Goal: Transaction & Acquisition: Purchase product/service

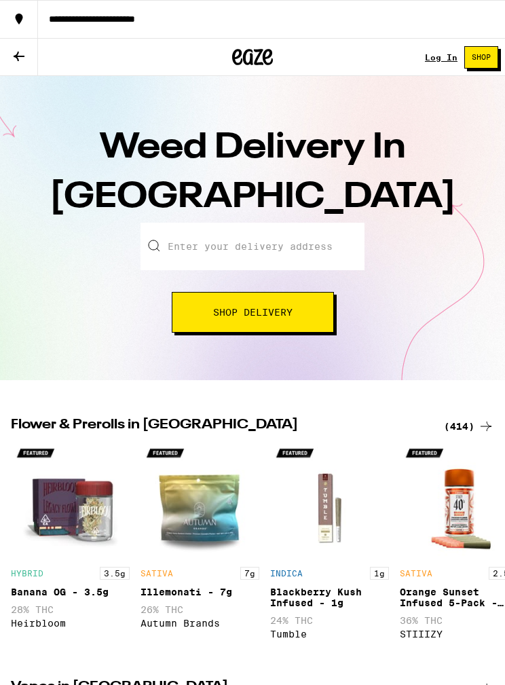
click at [325, 250] on input "Enter your delivery address" at bounding box center [253, 247] width 224 height 48
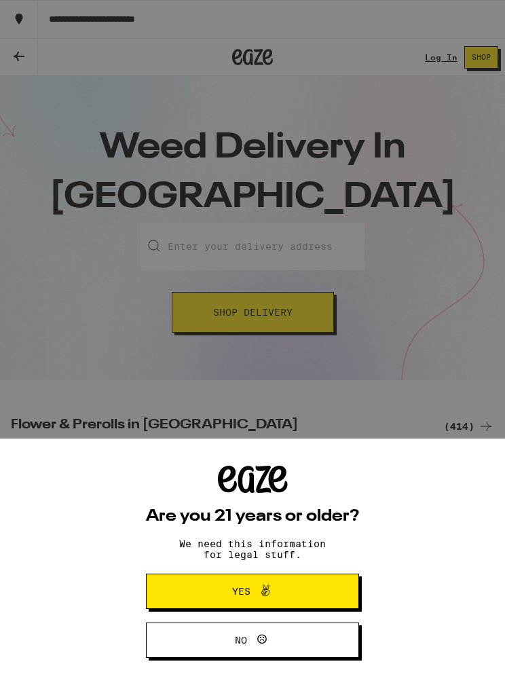
click at [316, 586] on button "Yes" at bounding box center [252, 591] width 213 height 35
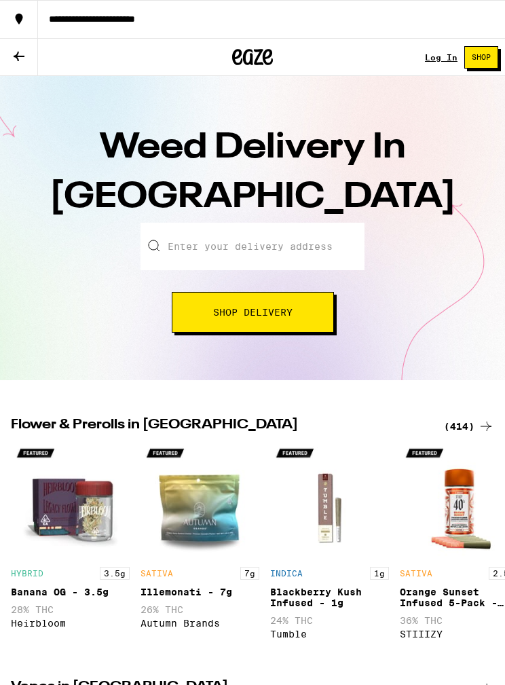
click at [286, 268] on input "Enter your delivery address" at bounding box center [253, 247] width 224 height 48
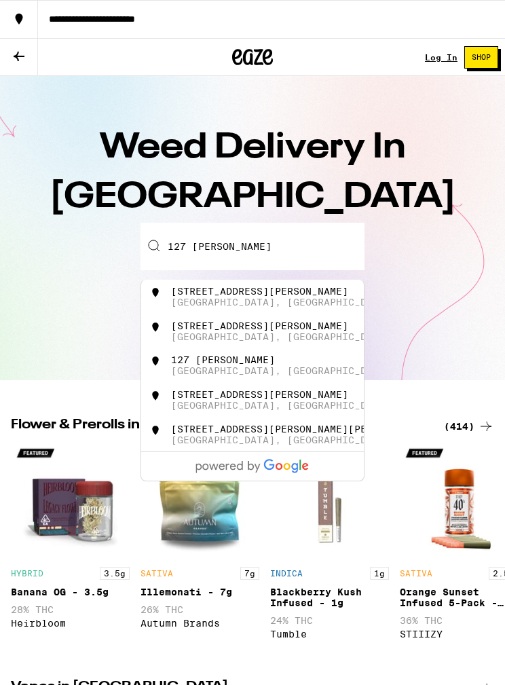
click at [274, 300] on div "[STREET_ADDRESS][PERSON_NAME]" at bounding box center [275, 297] width 210 height 22
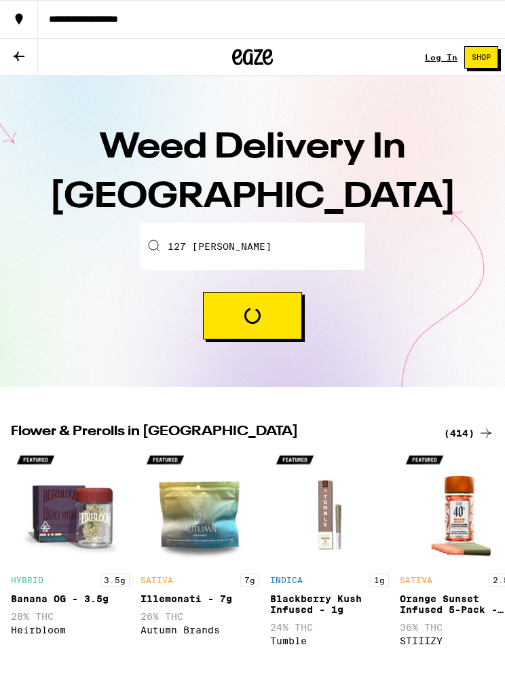
type input "[STREET_ADDRESS][PERSON_NAME]"
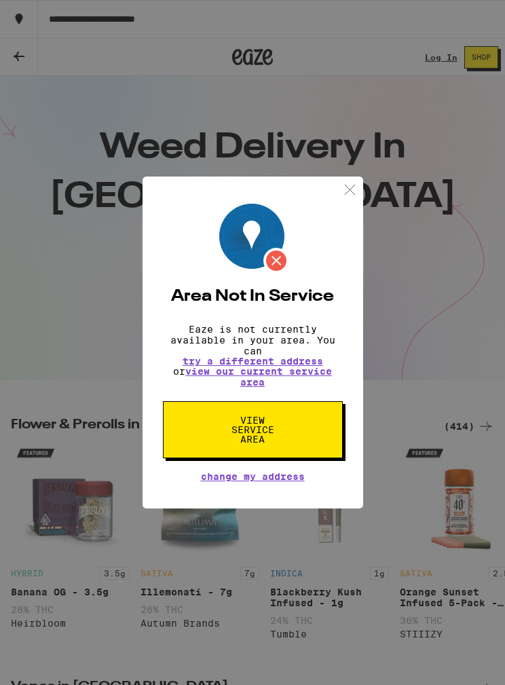
click at [356, 190] on img at bounding box center [350, 189] width 17 height 17
